Goal: Check status: Check status

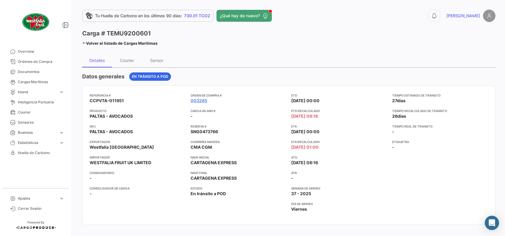
click at [83, 42] on icon at bounding box center [84, 43] width 4 height 4
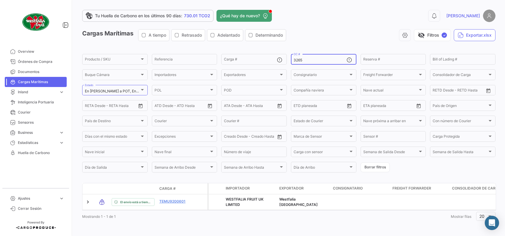
click at [304, 60] on input "3265" at bounding box center [319, 60] width 53 height 4
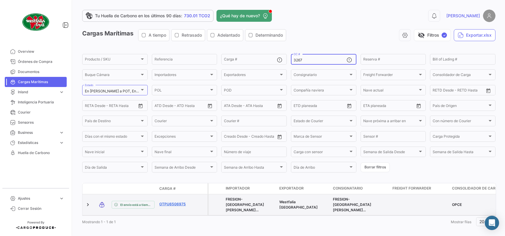
type input "3267"
click at [176, 204] on link "OTPU6506975" at bounding box center [174, 203] width 31 height 5
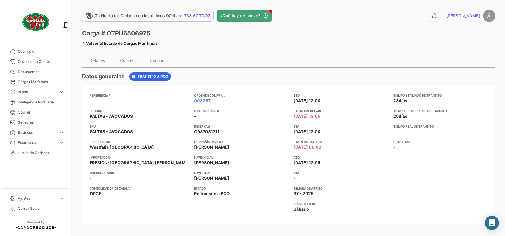
click at [86, 45] on link "Volver al listado de Cargas Marítimas" at bounding box center [119, 43] width 75 height 8
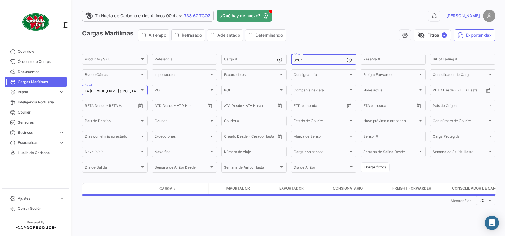
click at [319, 62] on input "3267" at bounding box center [319, 60] width 53 height 4
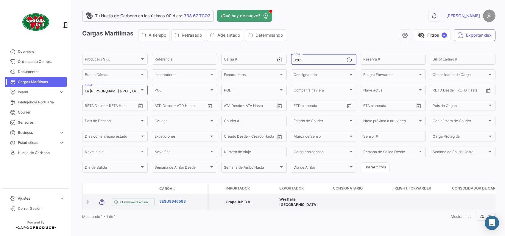
type input "3263"
click at [177, 203] on link "SEGU9646583" at bounding box center [174, 200] width 31 height 5
